Goal: Check status

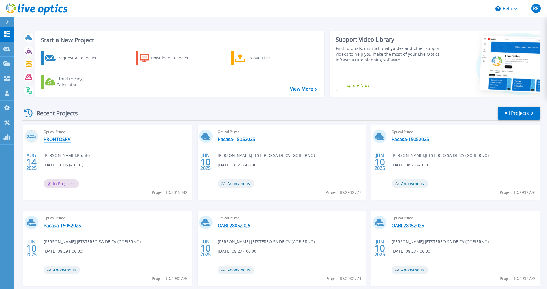
click at [66, 137] on link "PRONTOSRV" at bounding box center [57, 139] width 27 height 6
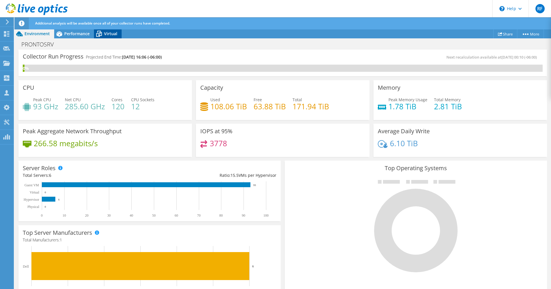
click at [104, 31] on icon at bounding box center [99, 34] width 10 height 10
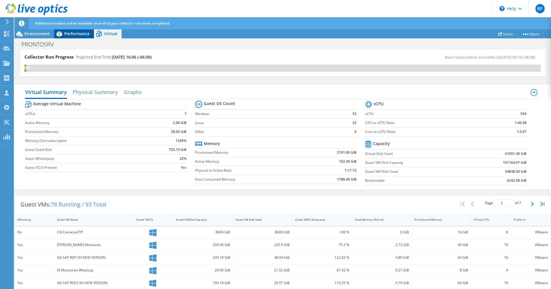
click at [82, 36] on span "Performance" at bounding box center [76, 33] width 25 height 5
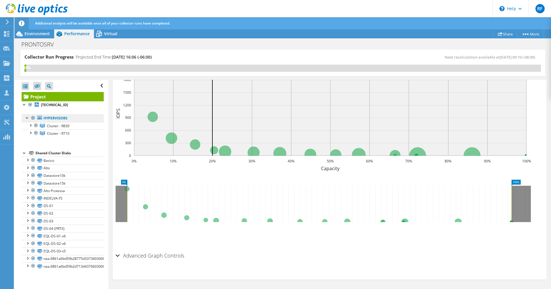
click at [52, 118] on link "Hypervisors" at bounding box center [63, 118] width 82 height 7
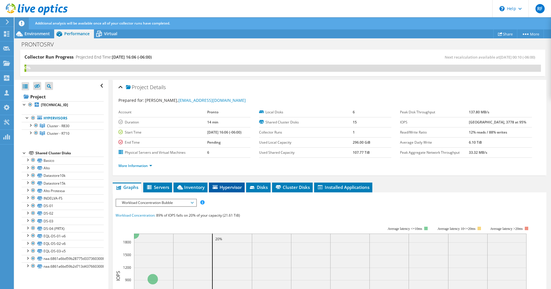
click at [226, 186] on span "Hypervisor" at bounding box center [227, 187] width 30 height 6
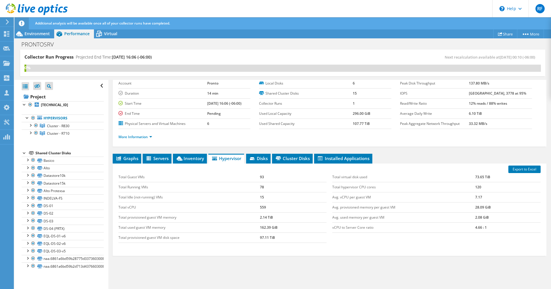
scroll to position [47, 0]
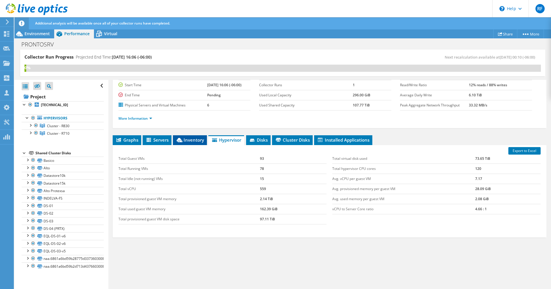
click at [190, 142] on span "Inventory" at bounding box center [190, 140] width 28 height 6
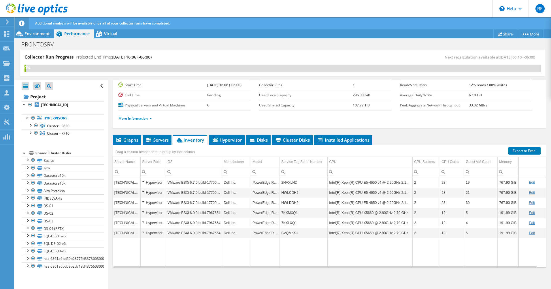
click at [110, 152] on div "Project Details Prepared for: [PERSON_NAME], [EMAIL_ADDRESS][DOMAIN_NAME] Accou…" at bounding box center [329, 161] width 443 height 257
